Goal: Transaction & Acquisition: Purchase product/service

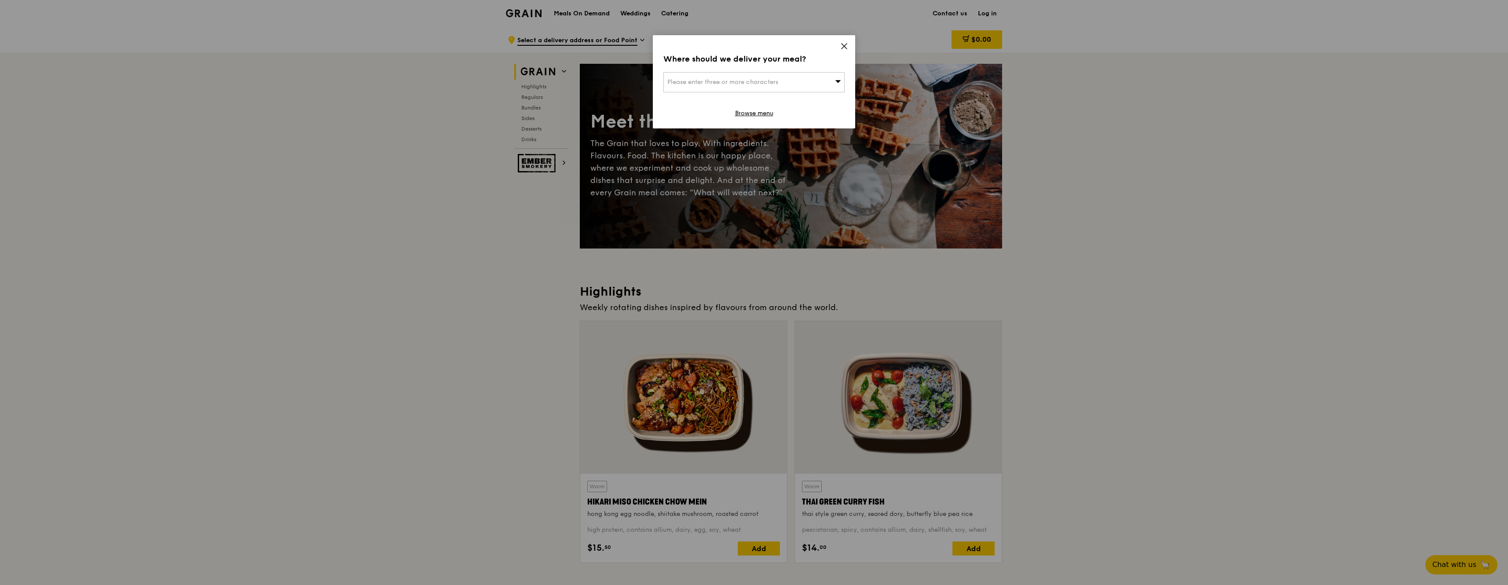
click at [850, 45] on div "Where should we deliver your meal? Please enter three or more characters Browse…" at bounding box center [754, 81] width 202 height 93
click at [845, 47] on icon at bounding box center [844, 46] width 8 height 8
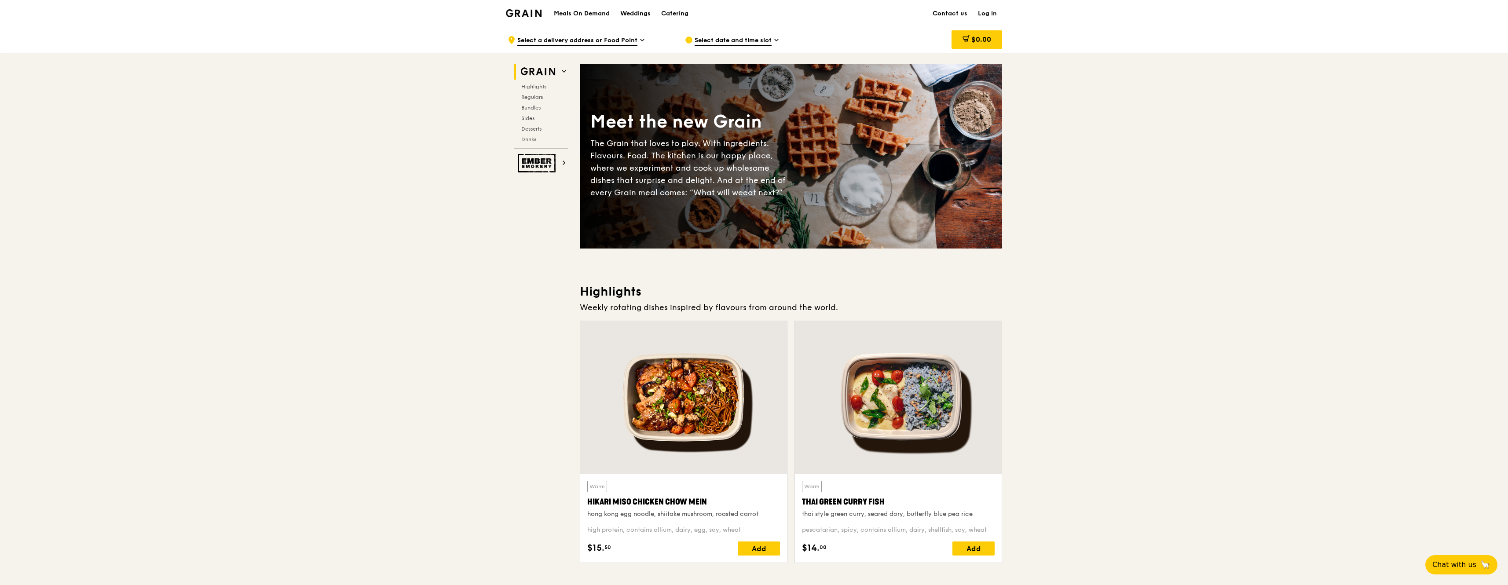
click at [981, 15] on link "Log in" at bounding box center [987, 13] width 29 height 26
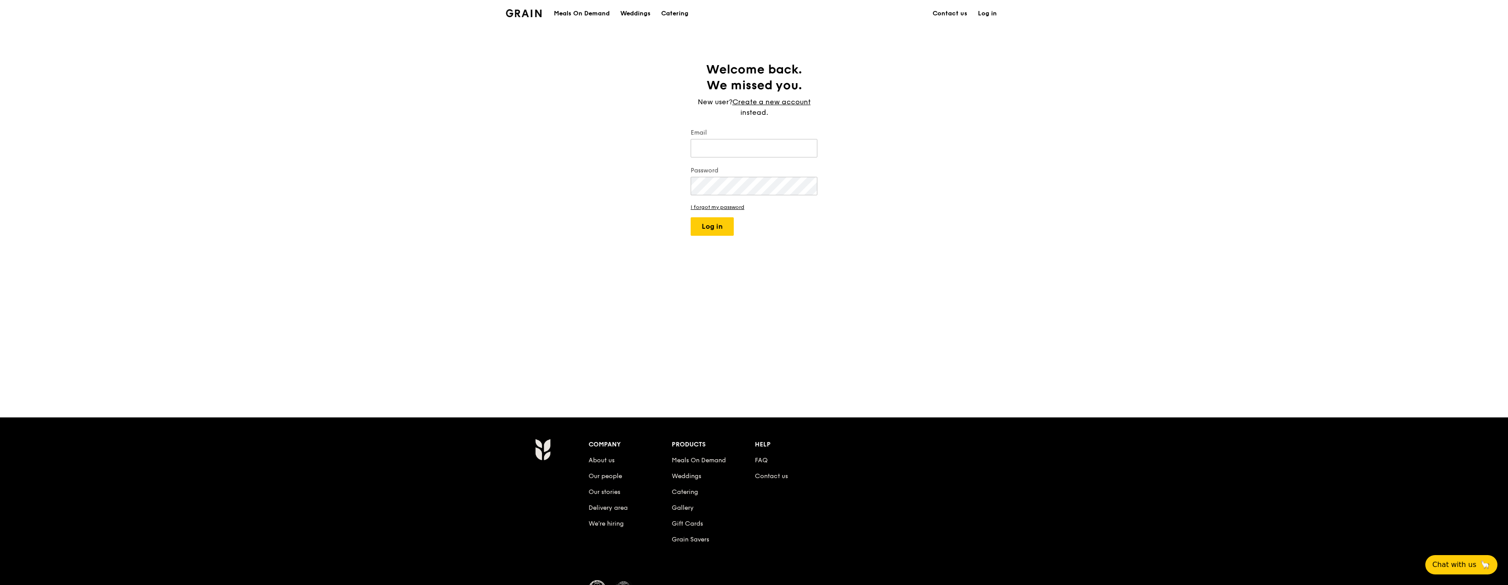
click at [736, 162] on form "Email Password I forgot my password Log in" at bounding box center [754, 181] width 127 height 107
click at [742, 152] on input "Email" at bounding box center [754, 148] width 127 height 18
type input "[EMAIL_ADDRESS][DOMAIN_NAME]"
click at [691, 217] on button "Log in" at bounding box center [712, 226] width 43 height 18
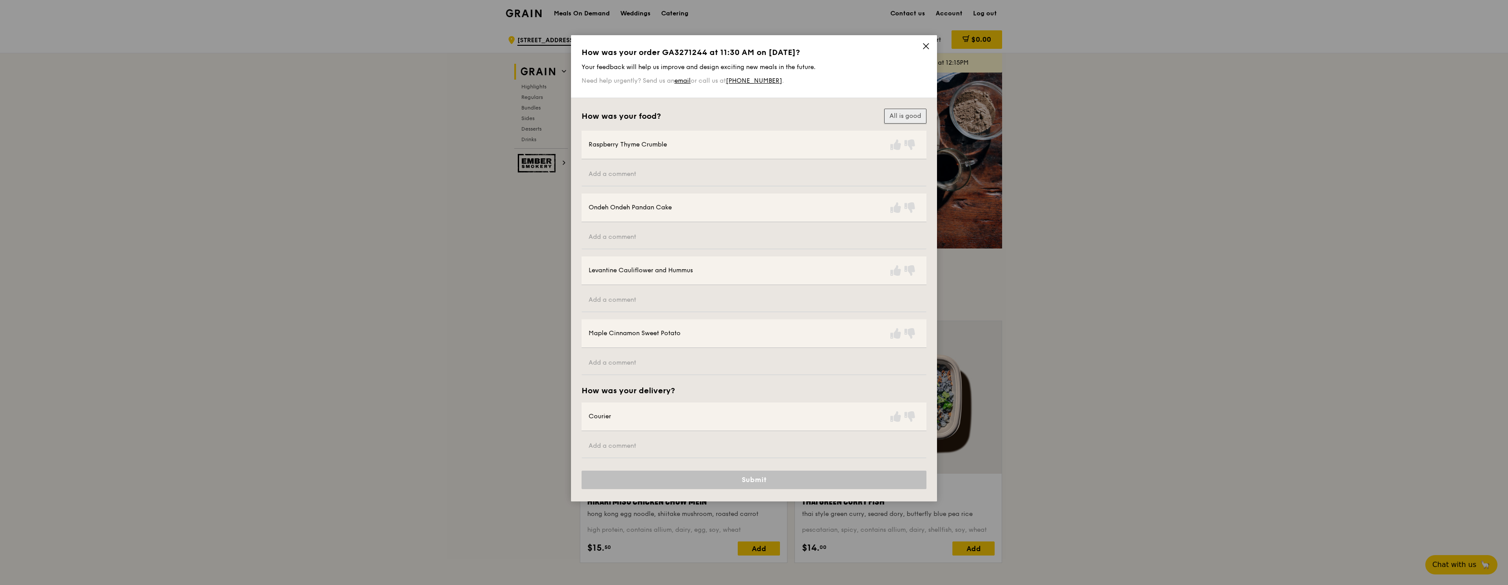
click at [897, 117] on button "All is good" at bounding box center [905, 116] width 42 height 15
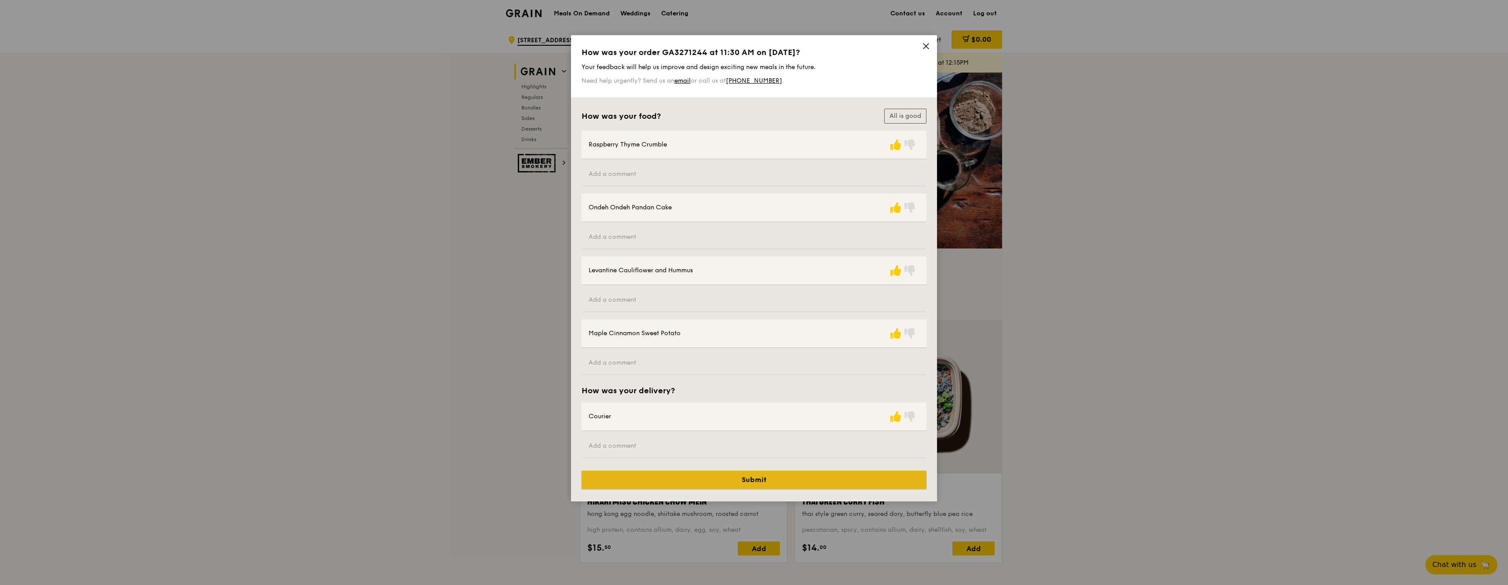
click at [689, 476] on button "Submit" at bounding box center [754, 480] width 345 height 18
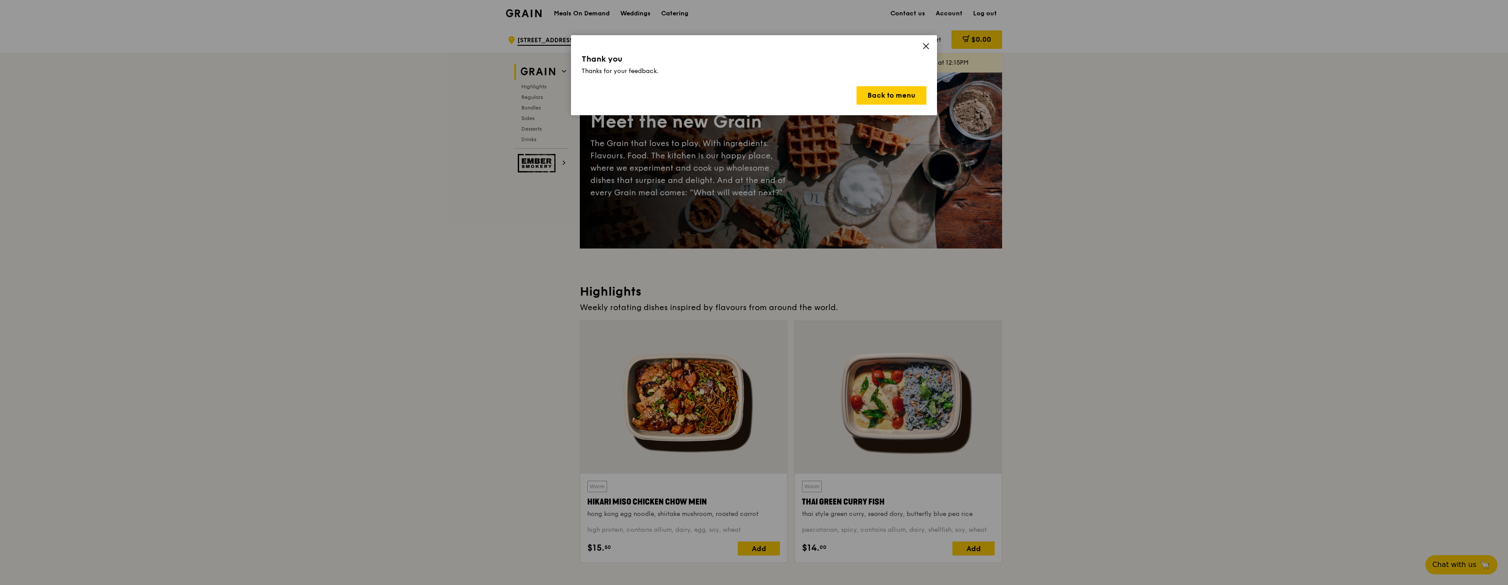
click at [923, 48] on icon at bounding box center [926, 46] width 8 height 8
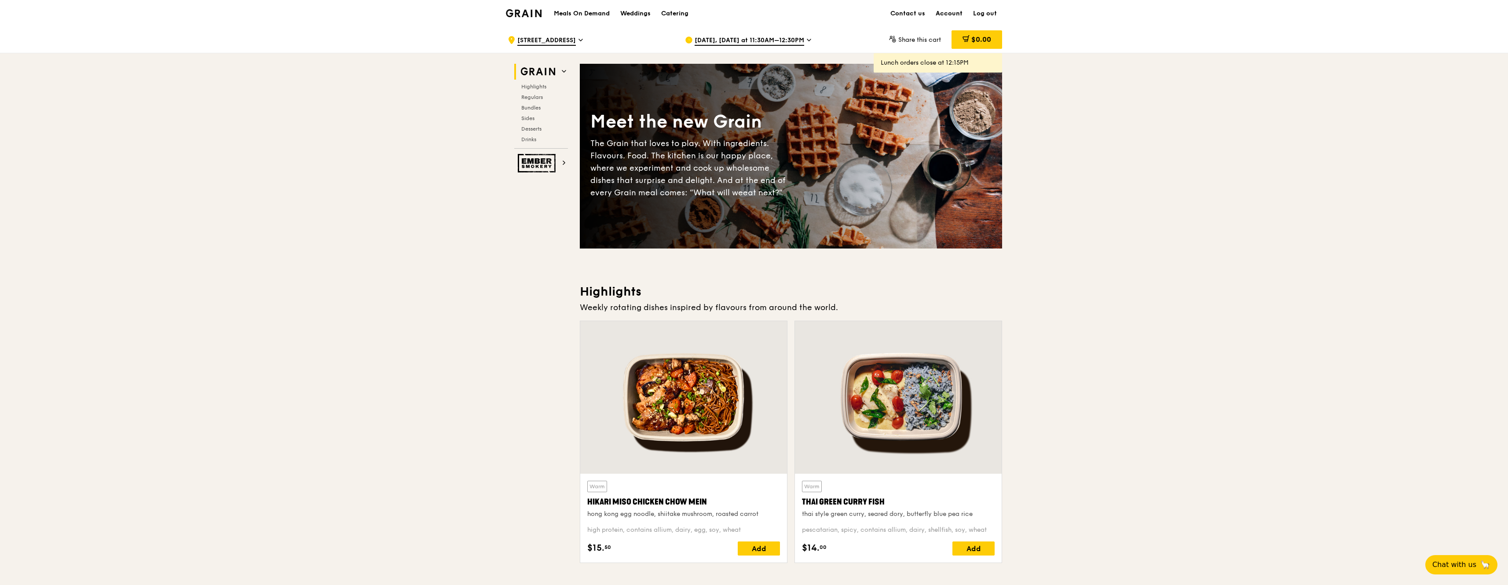
click at [948, 18] on link "Account" at bounding box center [948, 13] width 37 height 26
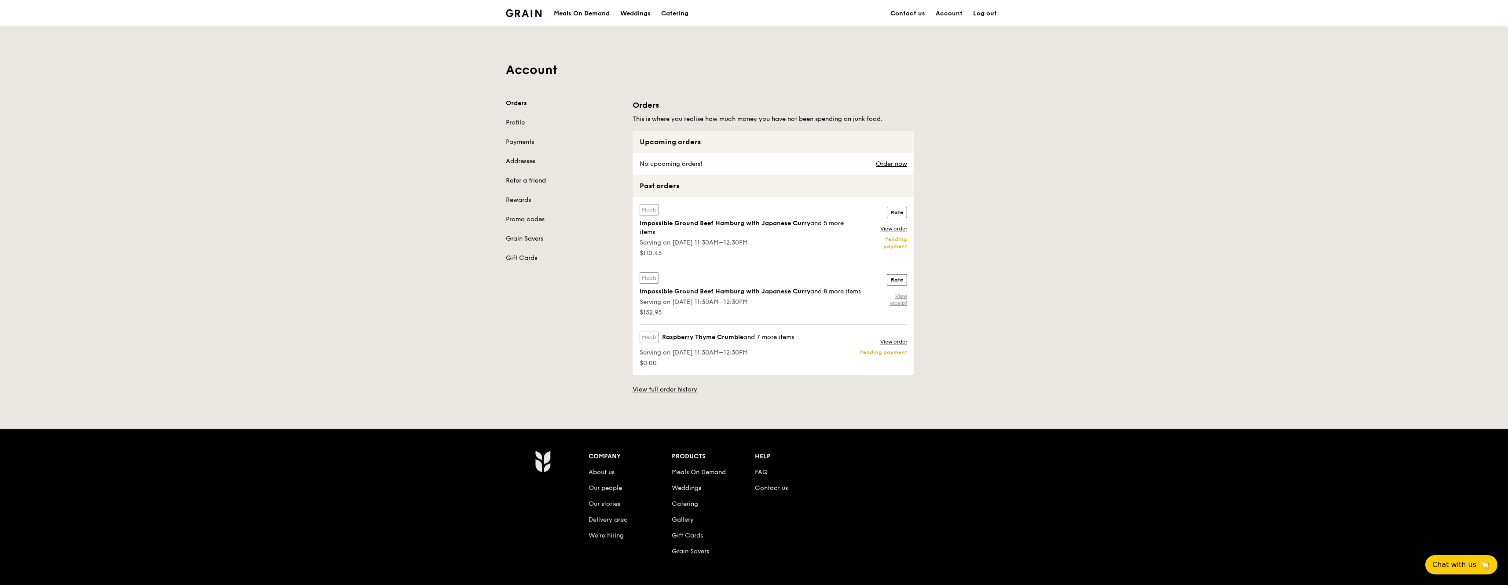
click at [906, 304] on link "View receipt" at bounding box center [892, 300] width 29 height 14
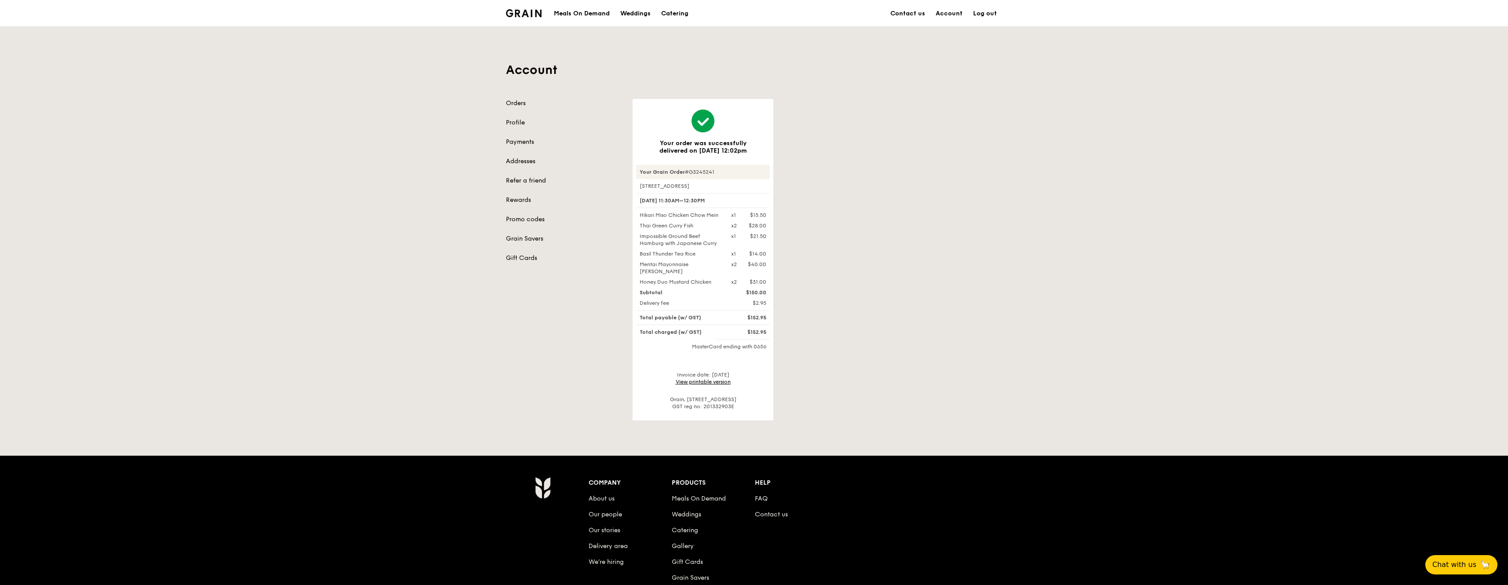
click at [691, 383] on link "View printable version" at bounding box center [703, 382] width 55 height 6
